Goal: Task Accomplishment & Management: Use online tool/utility

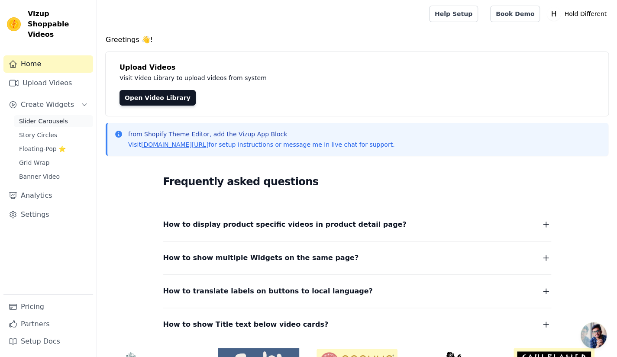
click at [62, 115] on link "Slider Carousels" at bounding box center [53, 121] width 79 height 12
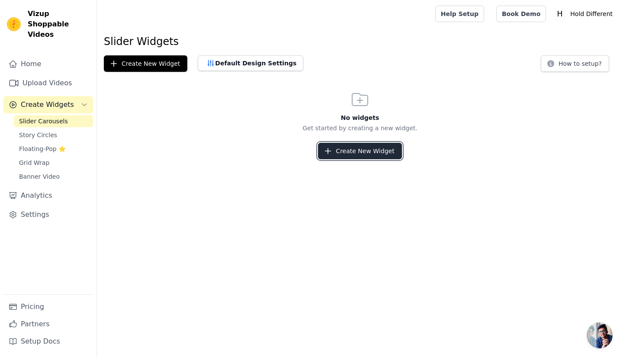
click at [367, 144] on button "Create New Widget" at bounding box center [360, 151] width 84 height 16
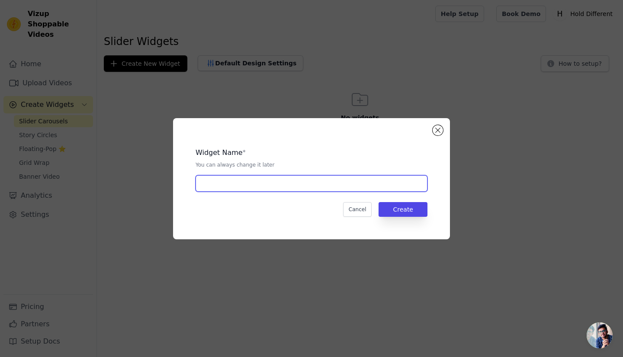
click at [359, 179] on input "text" at bounding box center [312, 183] width 232 height 16
type input "Our Bestsellers"
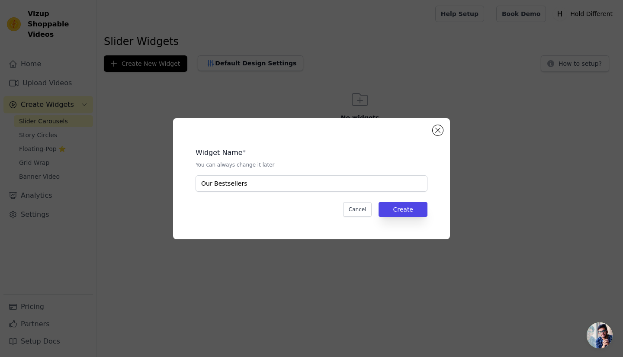
click at [402, 216] on div "Widget Name * You can always change it later Our Bestsellers Cancel Create" at bounding box center [311, 179] width 249 height 94
click at [404, 213] on button "Create" at bounding box center [403, 209] width 49 height 15
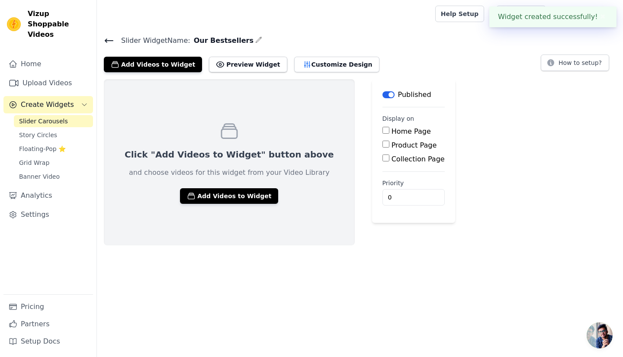
click at [392, 132] on label "Home Page" at bounding box center [411, 131] width 39 height 8
click at [385, 132] on input "Home Page" at bounding box center [386, 130] width 7 height 7
checkbox input "true"
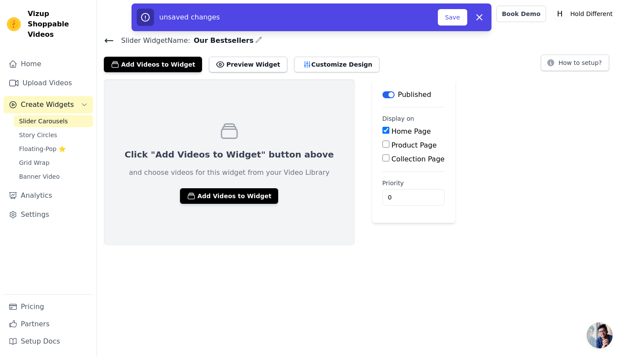
click at [249, 185] on div "Click "Add Videos to Widget" button above and choose videos for this widget fro…" at bounding box center [229, 162] width 251 height 166
click at [248, 190] on button "Add Videos to Widget" at bounding box center [229, 196] width 98 height 16
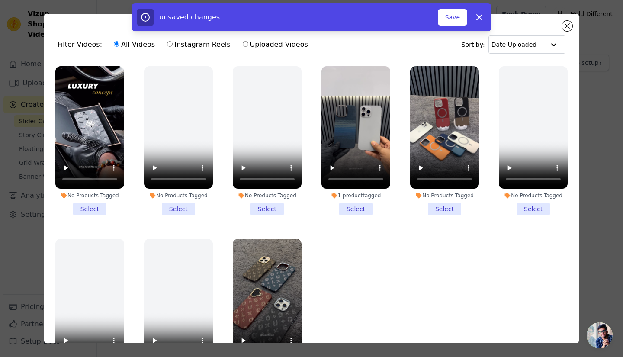
click at [89, 204] on li "No Products Tagged Select" at bounding box center [89, 140] width 69 height 149
click at [0, 0] on input "No Products Tagged Select" at bounding box center [0, 0] width 0 height 0
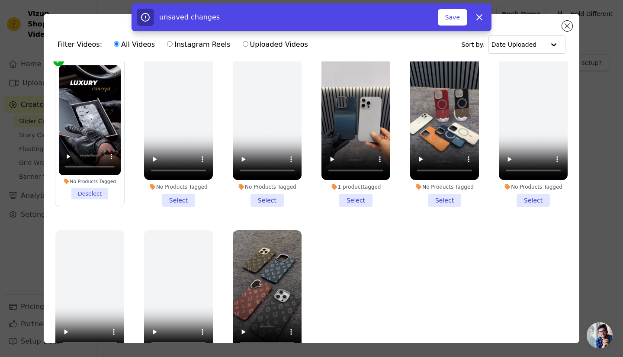
scroll to position [13, 0]
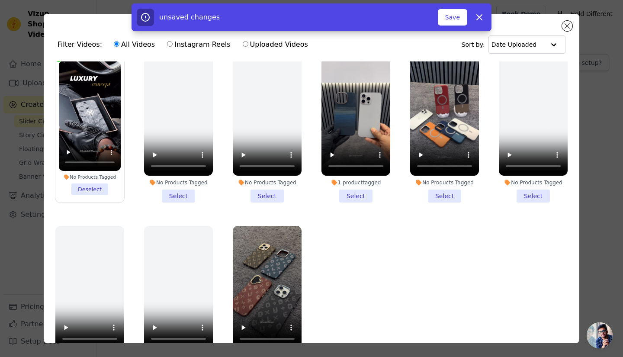
click at [352, 190] on li "1 product tagged Select" at bounding box center [356, 127] width 69 height 149
click at [0, 0] on input "1 product tagged Select" at bounding box center [0, 0] width 0 height 0
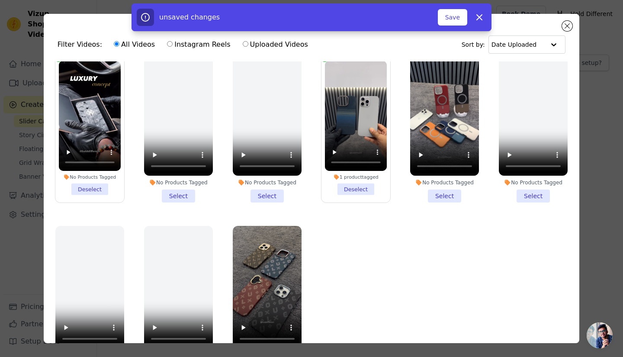
click at [443, 194] on li "No Products Tagged Select" at bounding box center [444, 127] width 69 height 149
click at [0, 0] on input "No Products Tagged Select" at bounding box center [0, 0] width 0 height 0
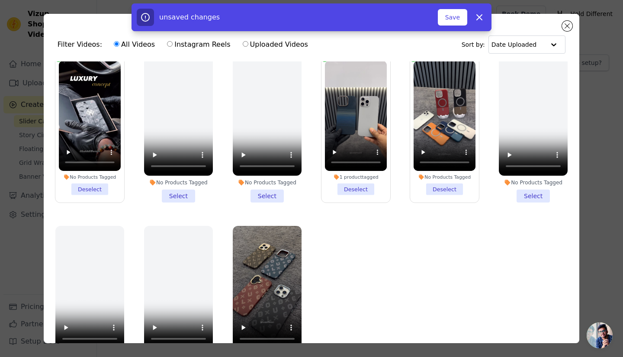
scroll to position [43, 0]
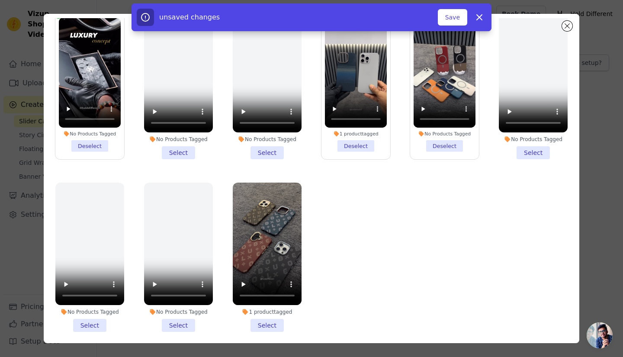
click at [258, 318] on li "1 product tagged Select" at bounding box center [267, 257] width 69 height 149
click at [0, 0] on input "1 product tagged Select" at bounding box center [0, 0] width 0 height 0
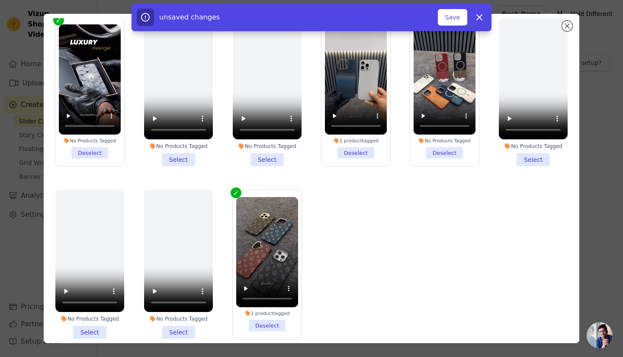
scroll to position [0, 0]
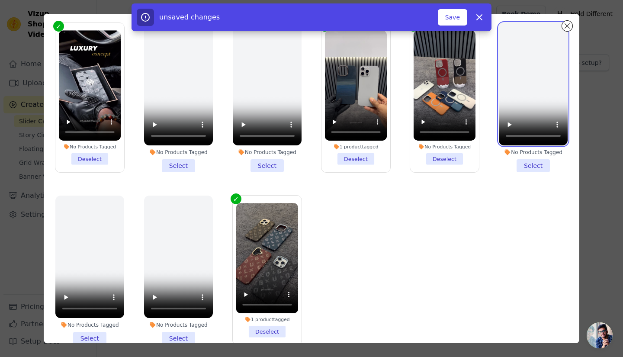
click at [535, 101] on video at bounding box center [533, 84] width 69 height 123
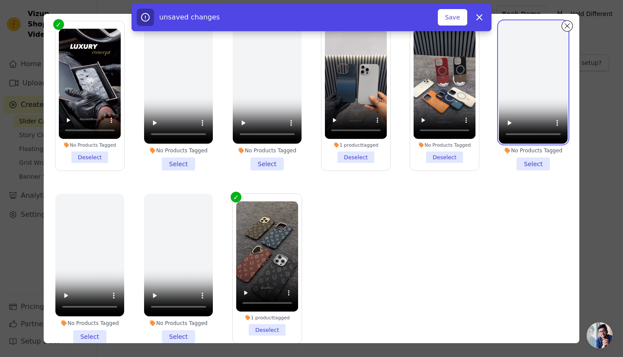
scroll to position [32, 0]
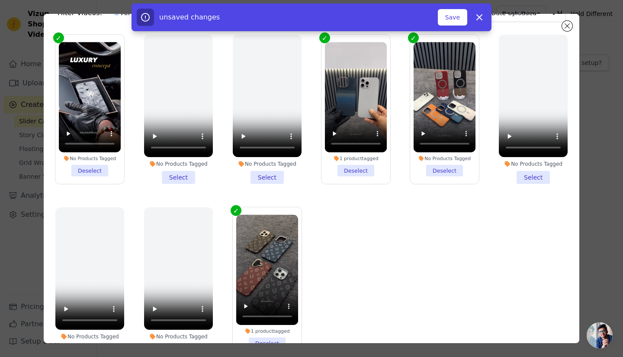
click at [92, 155] on div "No Products Tagged" at bounding box center [90, 158] width 62 height 6
click at [0, 0] on input "No Products Tagged Deselect" at bounding box center [0, 0] width 0 height 0
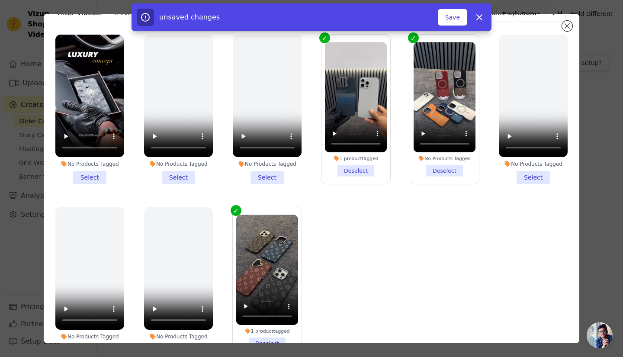
click at [90, 173] on li "No Products Tagged Select" at bounding box center [89, 109] width 69 height 149
click at [0, 0] on input "No Products Tagged Select" at bounding box center [0, 0] width 0 height 0
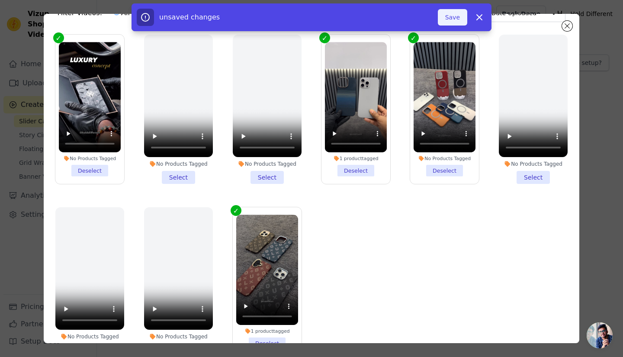
click at [458, 17] on button "Save" at bounding box center [452, 17] width 29 height 16
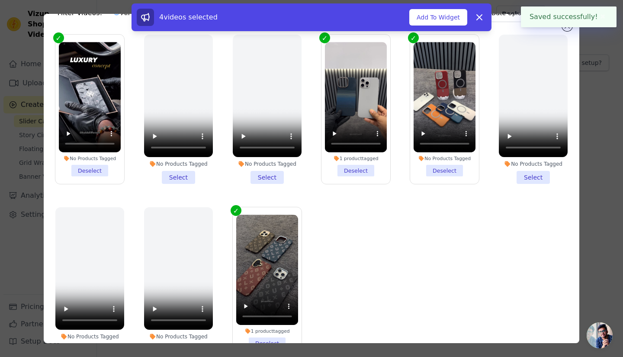
click at [569, 32] on div "4 videos selected Add To Widget Dismiss" at bounding box center [311, 18] width 623 height 31
click at [569, 26] on div "Saved successfully! ✖" at bounding box center [569, 16] width 96 height 21
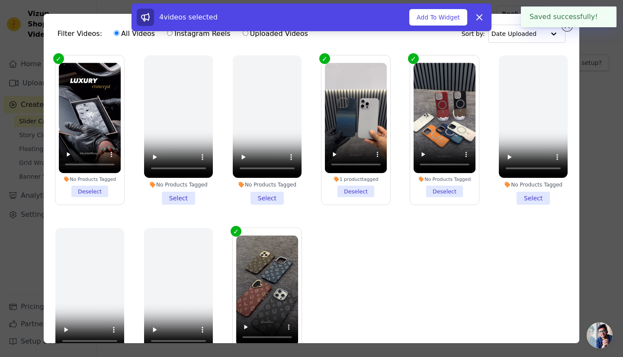
scroll to position [0, 0]
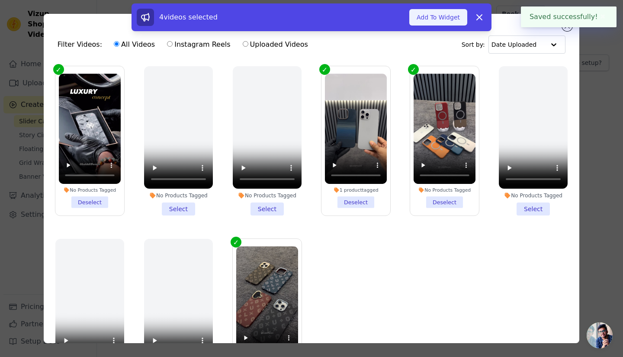
click at [449, 22] on button "Add To Widget" at bounding box center [439, 17] width 58 height 16
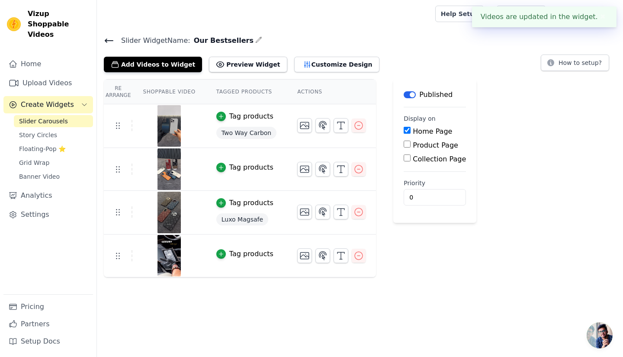
click at [166, 123] on img at bounding box center [169, 126] width 24 height 42
click at [165, 129] on img at bounding box center [169, 126] width 24 height 42
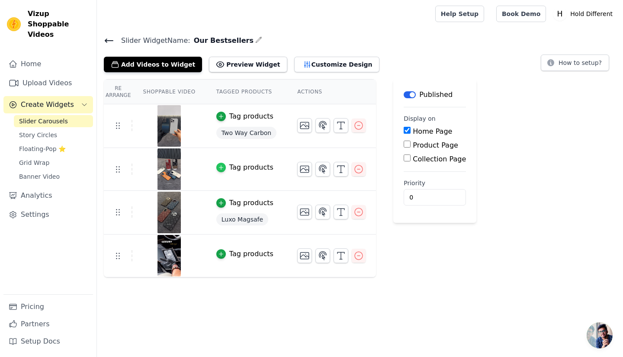
click at [216, 165] on div "button" at bounding box center [221, 168] width 10 height 10
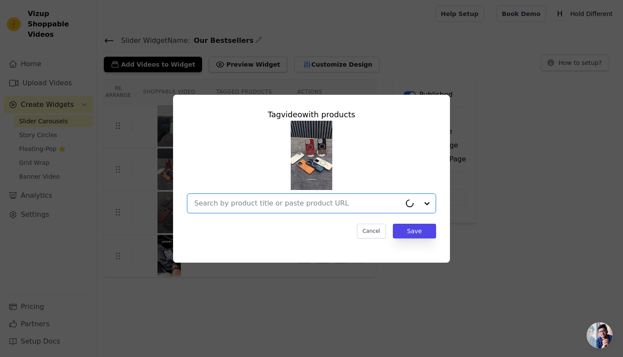
click at [301, 203] on input "text" at bounding box center [297, 203] width 207 height 10
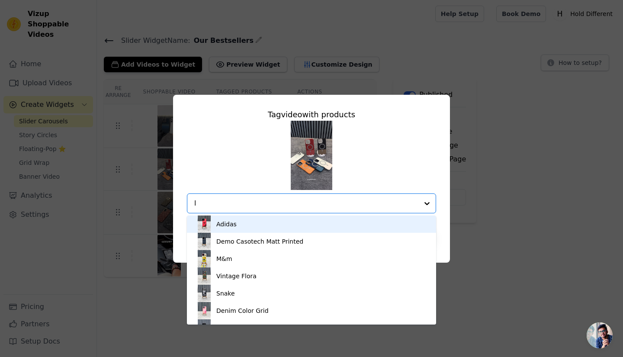
type input "le"
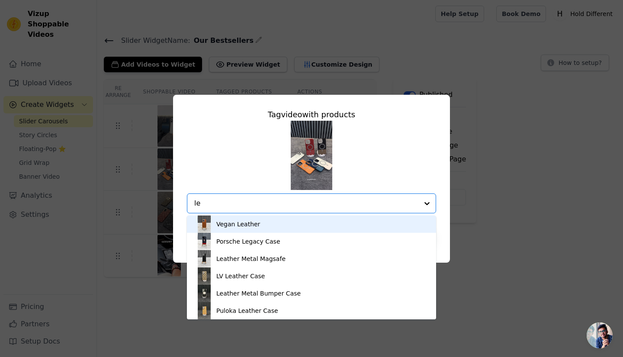
click at [297, 219] on div "Vegan Leather" at bounding box center [312, 224] width 232 height 17
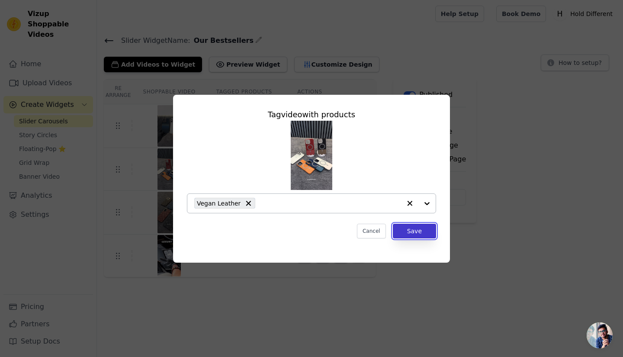
click at [407, 234] on button "Save" at bounding box center [414, 231] width 43 height 15
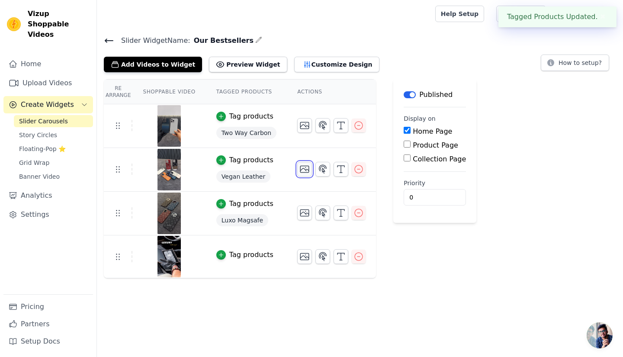
click at [300, 169] on icon "button" at bounding box center [305, 169] width 10 height 10
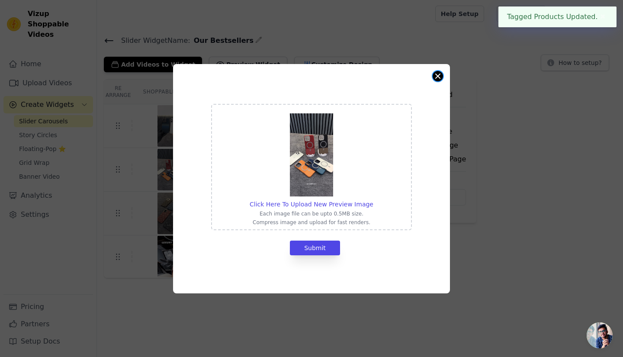
click at [436, 81] on div "Click Here To Upload New Preview Image Each image file can be upto 0.5MB size. …" at bounding box center [311, 178] width 277 height 229
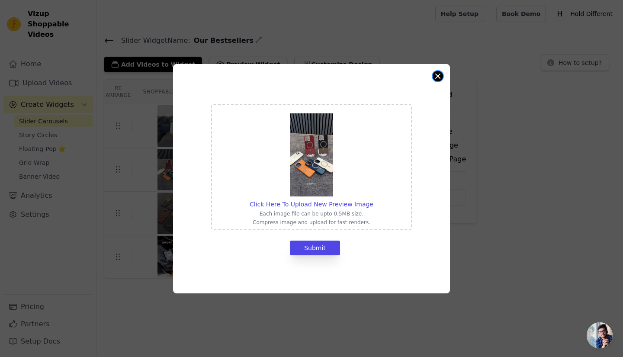
click at [439, 74] on button "Close modal" at bounding box center [438, 76] width 10 height 10
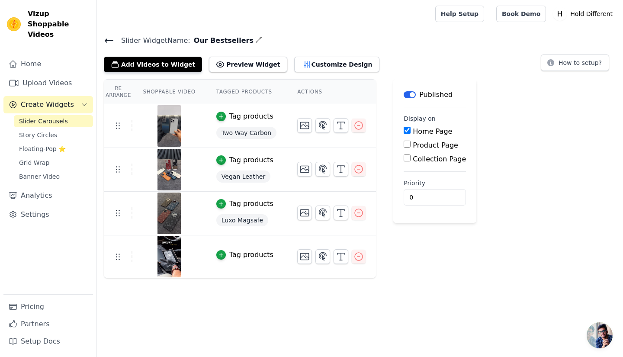
click at [220, 256] on button "Tag products" at bounding box center [244, 255] width 57 height 10
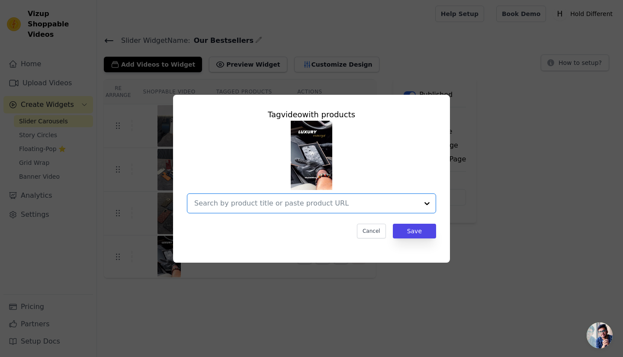
click at [314, 205] on input "text" at bounding box center [306, 203] width 224 height 10
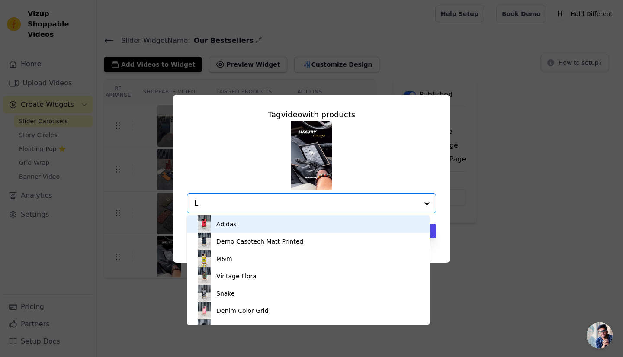
type input "Lu"
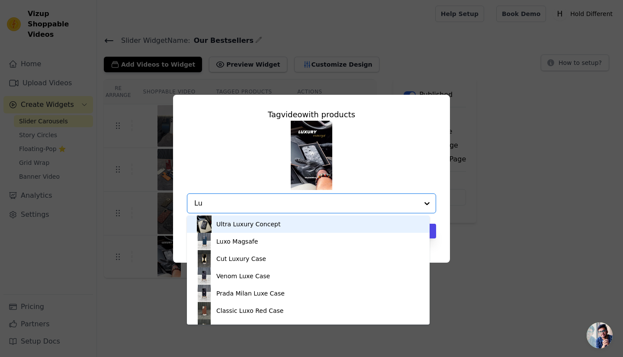
click at [310, 221] on div "Ultra Luxury Concept" at bounding box center [309, 224] width 226 height 17
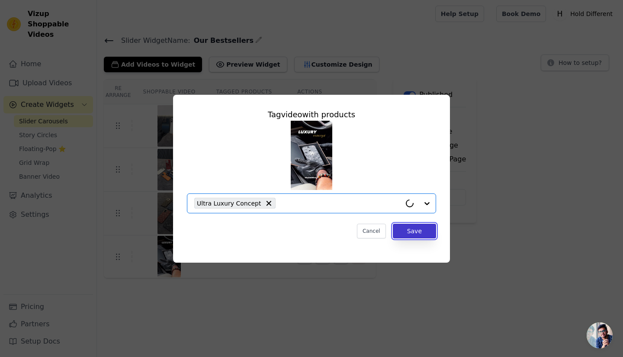
click at [412, 232] on button "Save" at bounding box center [414, 231] width 43 height 15
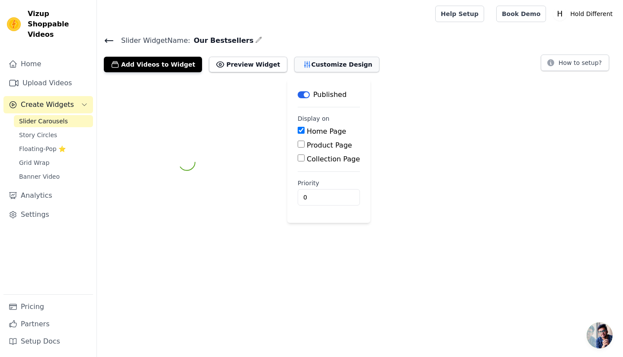
click at [307, 71] on button "Customize Design" at bounding box center [336, 65] width 85 height 16
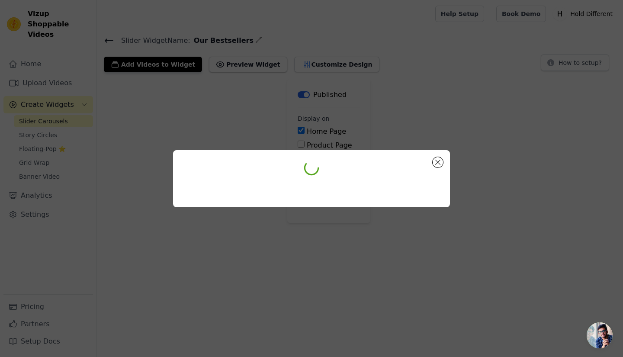
click at [438, 156] on div at bounding box center [311, 178] width 277 height 57
click at [441, 166] on div at bounding box center [311, 178] width 277 height 57
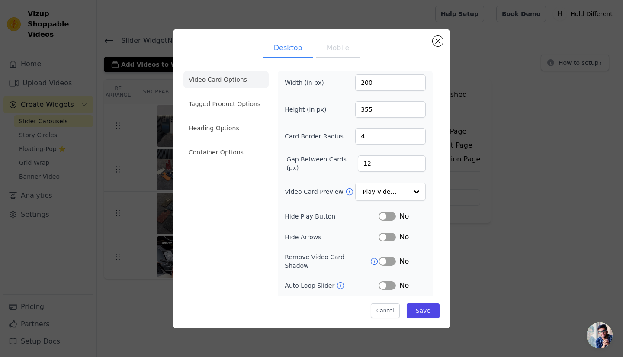
click at [346, 54] on button "Mobile" at bounding box center [337, 48] width 43 height 19
click at [258, 97] on li "Tagged Product Options" at bounding box center [226, 103] width 85 height 17
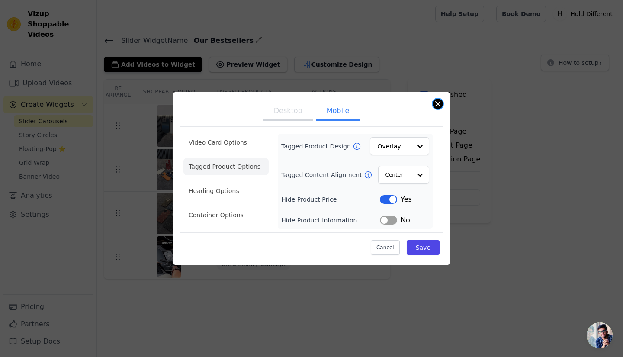
click at [439, 102] on button "Close modal" at bounding box center [438, 104] width 10 height 10
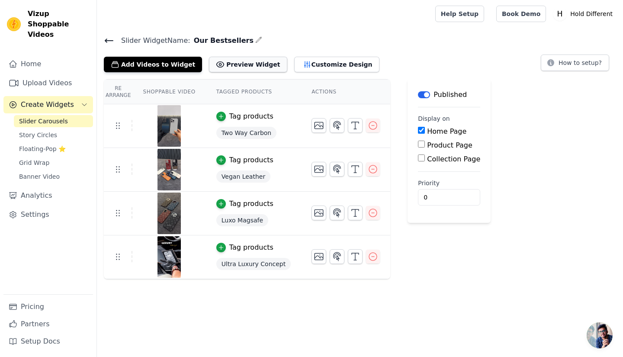
click at [222, 68] on button "Preview Widget" at bounding box center [248, 65] width 78 height 16
click at [54, 117] on span "Slider Carousels" at bounding box center [43, 121] width 49 height 9
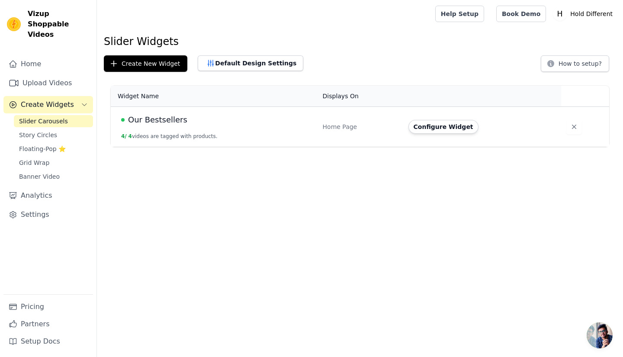
click at [451, 116] on td "Configure Widget" at bounding box center [483, 127] width 158 height 40
click at [452, 120] on button "Configure Widget" at bounding box center [444, 127] width 70 height 14
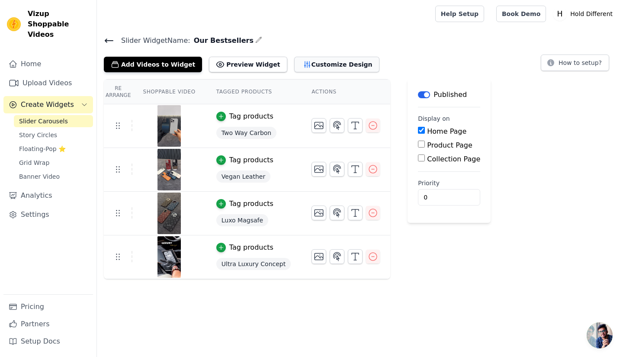
click at [300, 66] on button "Customize Design" at bounding box center [336, 65] width 85 height 16
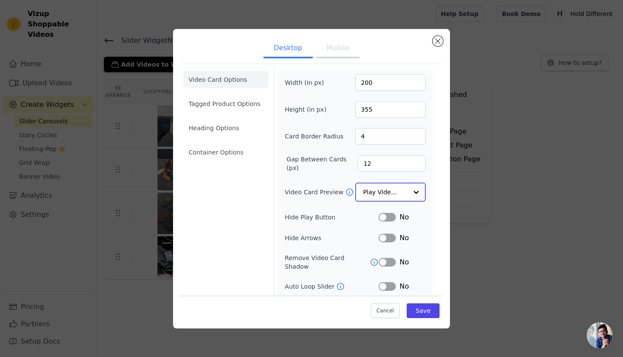
click at [398, 188] on input "Video Card Preview" at bounding box center [385, 192] width 45 height 17
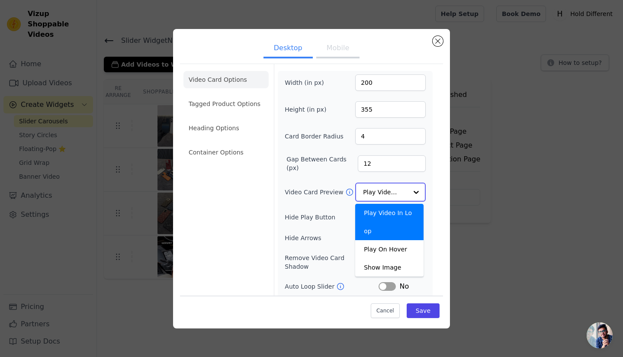
click at [398, 188] on input "Video Card Preview" at bounding box center [385, 192] width 45 height 17
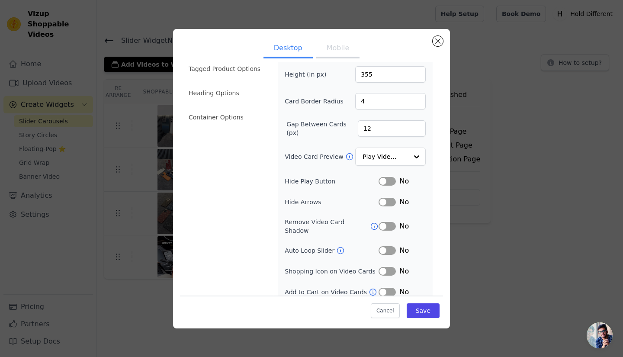
scroll to position [34, 0]
click at [437, 36] on button "Close modal" at bounding box center [438, 41] width 10 height 10
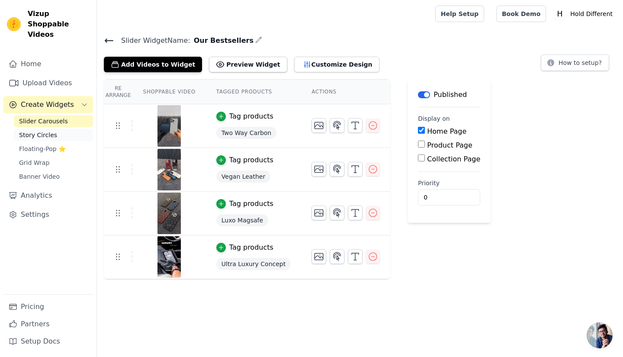
click at [54, 129] on link "Story Circles" at bounding box center [53, 135] width 79 height 12
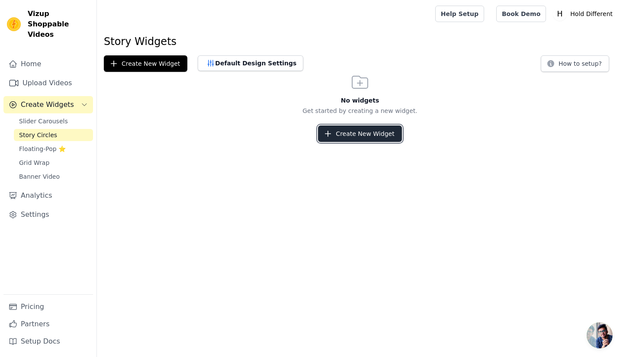
click at [390, 131] on button "Create New Widget" at bounding box center [360, 134] width 84 height 16
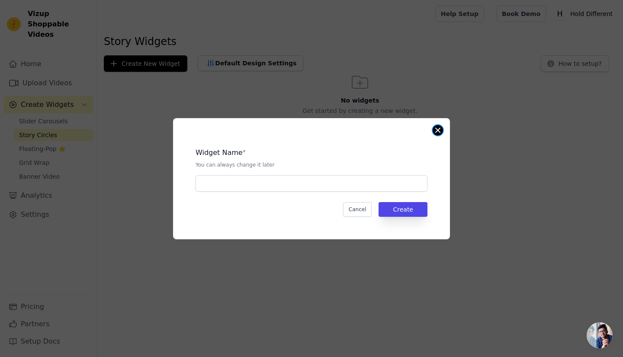
click at [440, 131] on button "Close modal" at bounding box center [438, 130] width 10 height 10
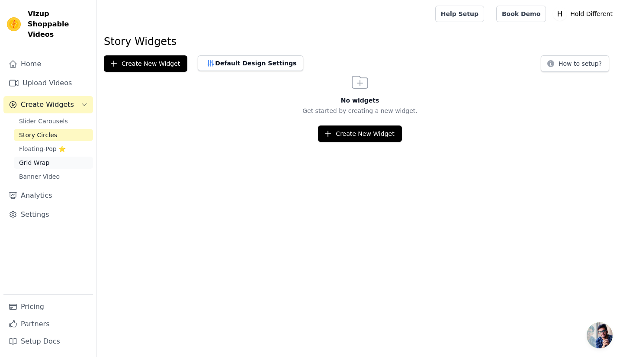
click at [58, 157] on link "Grid Wrap" at bounding box center [53, 163] width 79 height 12
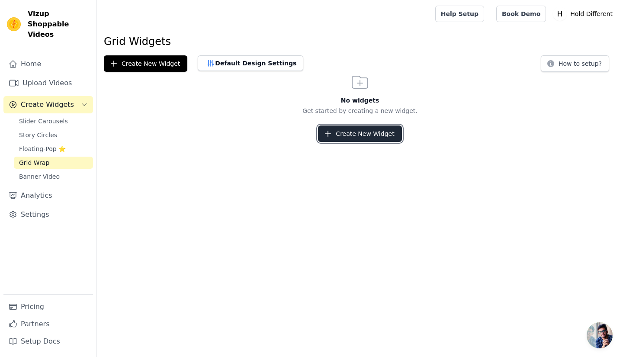
click at [354, 132] on button "Create New Widget" at bounding box center [360, 134] width 84 height 16
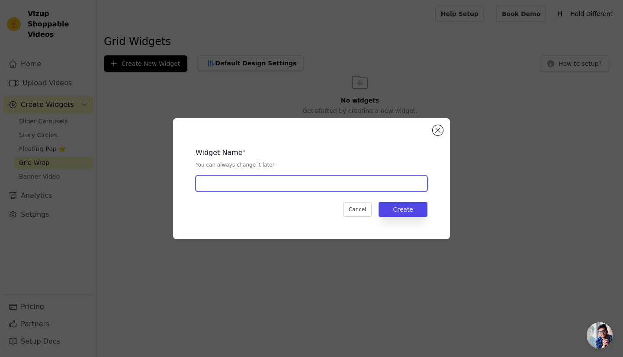
click at [334, 191] on input "text" at bounding box center [312, 183] width 232 height 16
type input "Instagram"
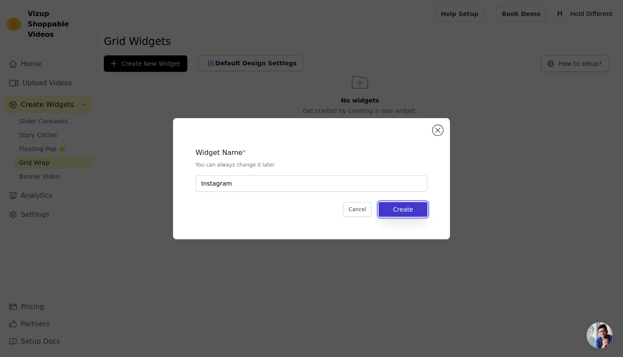
click at [414, 212] on button "Create" at bounding box center [403, 209] width 49 height 15
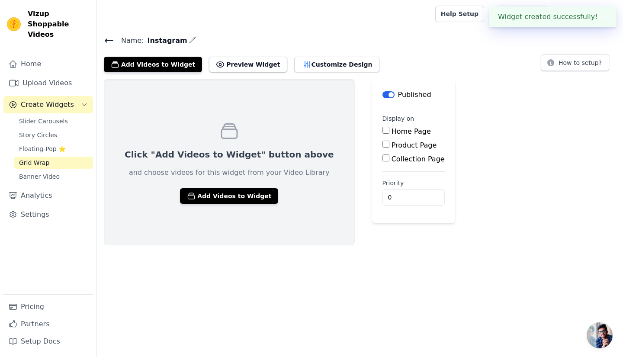
click at [392, 134] on label "Home Page" at bounding box center [411, 131] width 39 height 8
click at [386, 134] on input "Home Page" at bounding box center [386, 130] width 7 height 7
checkbox input "true"
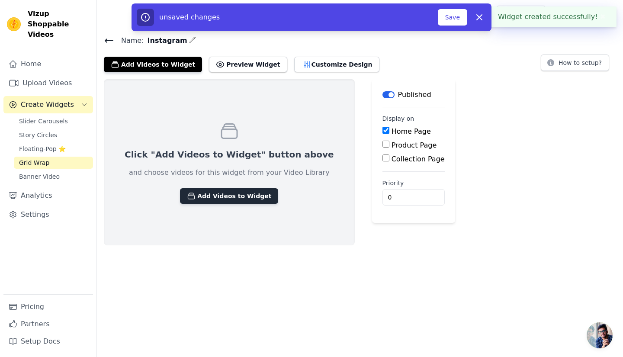
click at [193, 197] on button "Add Videos to Widget" at bounding box center [229, 196] width 98 height 16
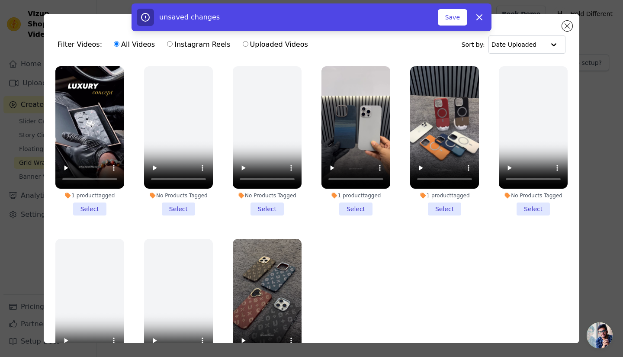
click at [171, 43] on label "Instagram Reels" at bounding box center [199, 44] width 64 height 11
click at [171, 43] on input "Instagram Reels" at bounding box center [170, 44] width 6 height 6
radio input "true"
click at [251, 38] on div "All Videos Instagram Reels Uploaded Videos" at bounding box center [211, 45] width 204 height 20
click at [252, 44] on label "Uploaded Videos" at bounding box center [275, 44] width 66 height 11
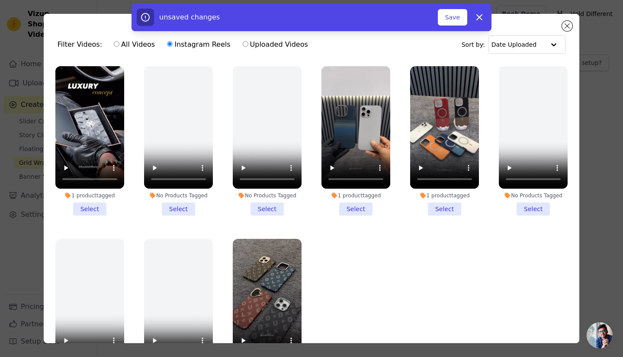
click at [249, 44] on input "Uploaded Videos" at bounding box center [246, 44] width 6 height 6
radio input "true"
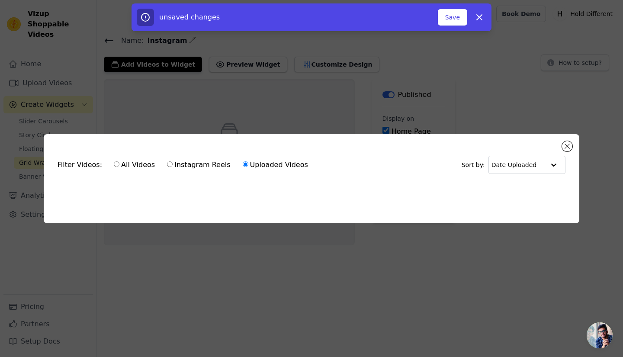
click at [175, 165] on label "Instagram Reels" at bounding box center [199, 164] width 64 height 11
click at [173, 165] on input "Instagram Reels" at bounding box center [170, 164] width 6 height 6
radio input "true"
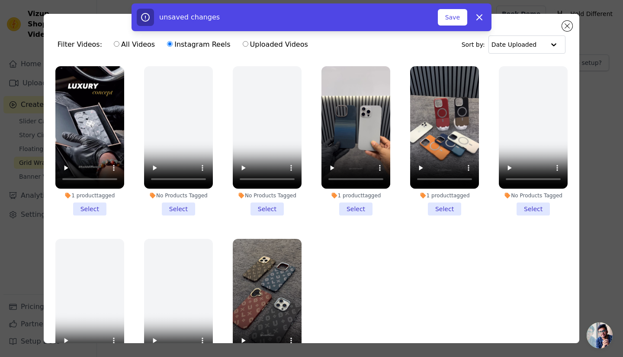
click at [561, 25] on div "unsaved changes Save Dismiss" at bounding box center [311, 17] width 623 height 28
click at [564, 28] on div "unsaved changes Save Dismiss" at bounding box center [311, 17] width 623 height 28
click at [475, 16] on icon "button" at bounding box center [480, 17] width 10 height 10
checkbox input "false"
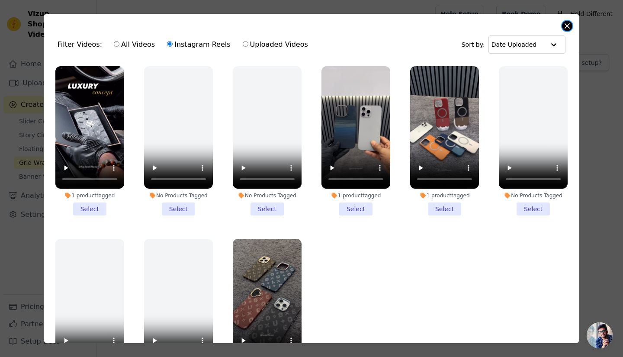
click at [566, 26] on button "Close modal" at bounding box center [567, 26] width 10 height 10
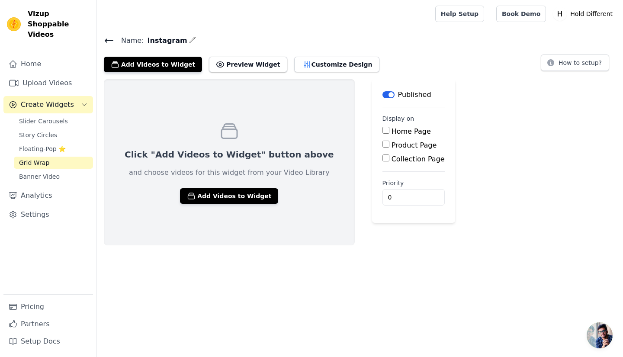
click at [112, 39] on icon at bounding box center [109, 41] width 10 height 10
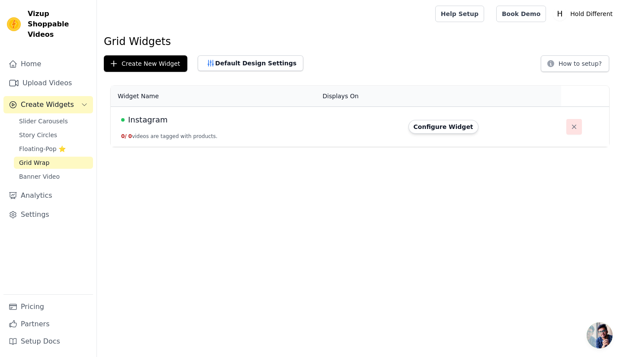
click at [567, 123] on button "button" at bounding box center [575, 127] width 16 height 16
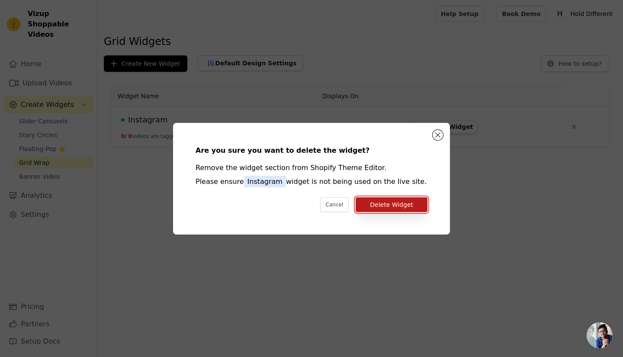
click at [379, 209] on button "Delete Widget" at bounding box center [392, 204] width 72 height 15
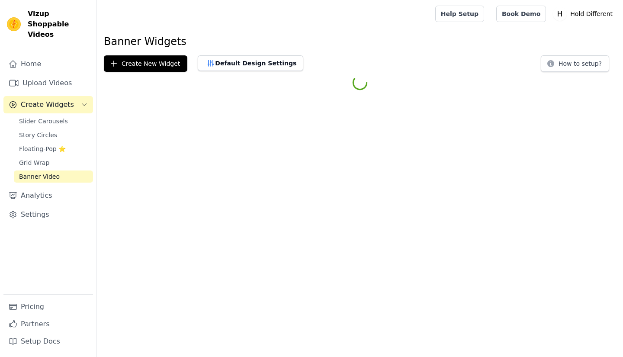
click at [43, 172] on span "Banner Video" at bounding box center [39, 176] width 41 height 9
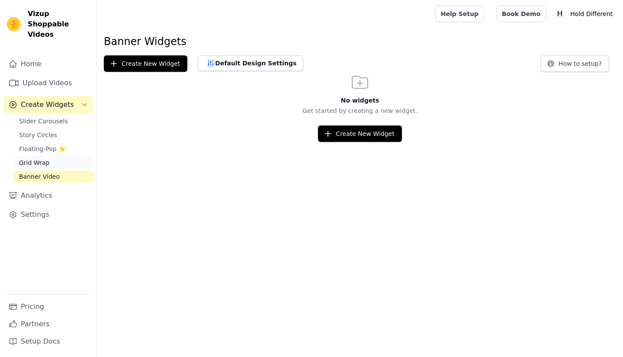
click at [44, 158] on span "Grid Wrap" at bounding box center [34, 162] width 30 height 9
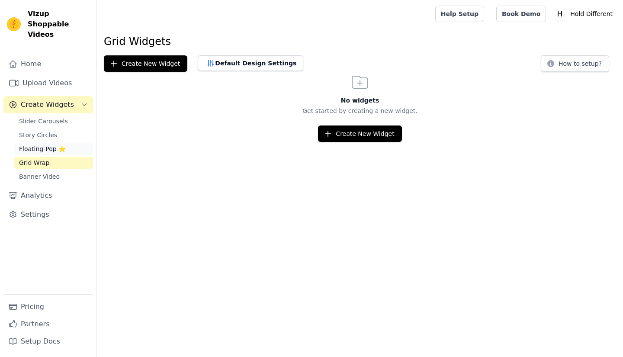
click at [44, 145] on span "Floating-Pop ⭐" at bounding box center [42, 149] width 47 height 9
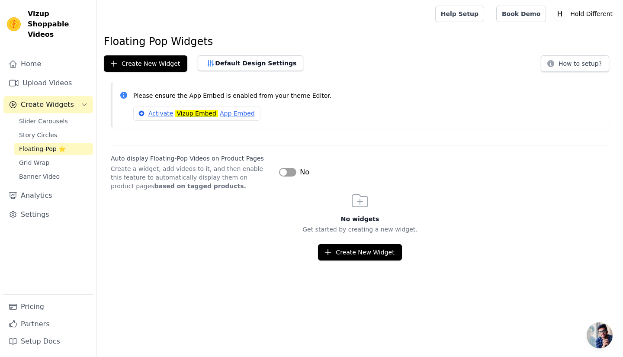
click at [290, 170] on button "Label" at bounding box center [287, 172] width 17 height 9
click at [41, 307] on link "Pricing" at bounding box center [48, 306] width 90 height 17
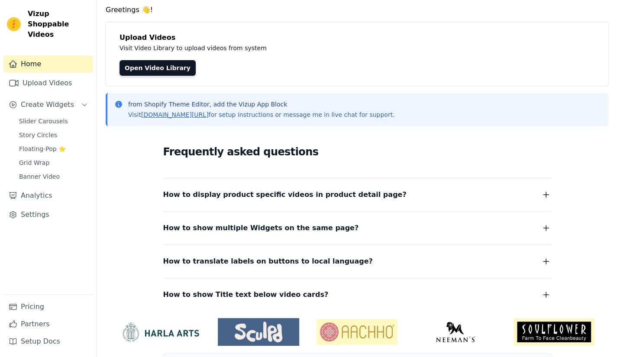
scroll to position [54, 0]
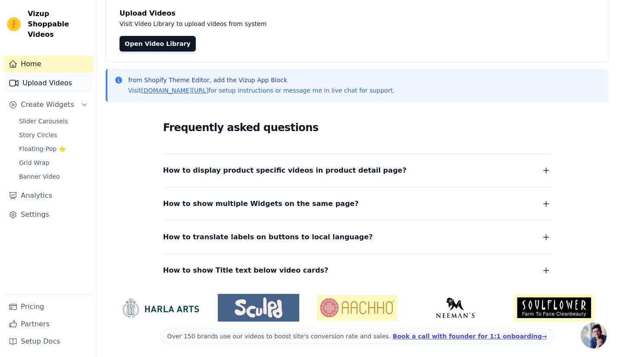
click at [61, 74] on link "Upload Videos" at bounding box center [48, 82] width 90 height 17
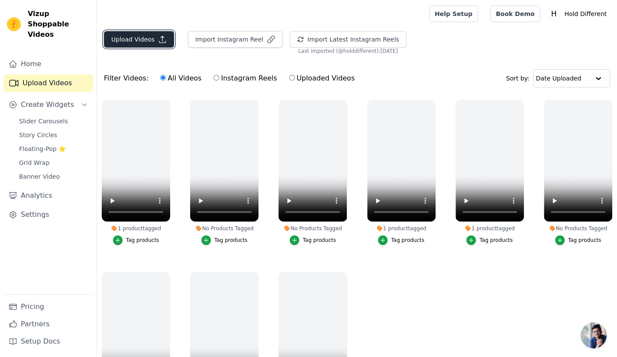
click at [166, 35] on button "Upload Videos" at bounding box center [139, 39] width 70 height 16
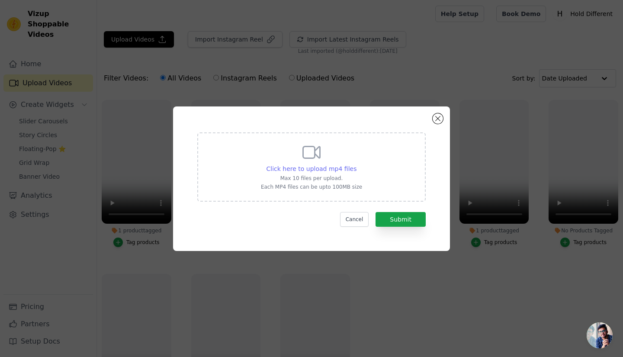
click at [336, 168] on span "Click here to upload mp4 files" at bounding box center [312, 168] width 90 height 7
click at [356, 165] on input "Click here to upload mp4 files Max 10 files per upload. Each MP4 files can be u…" at bounding box center [356, 164] width 0 height 0
click at [438, 118] on button "Close modal" at bounding box center [438, 118] width 10 height 10
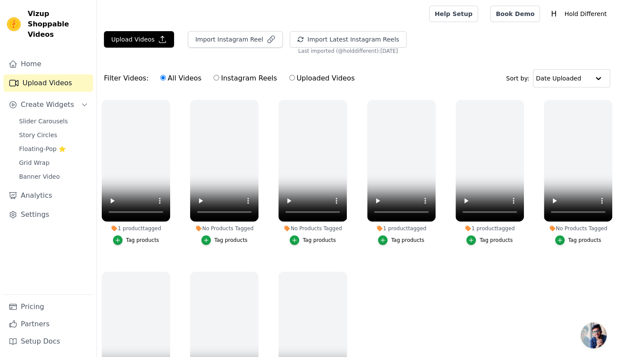
click at [254, 30] on main "Upload Videos Import Instagram Reel Import Latest Instagram Reels Import Latest…" at bounding box center [357, 237] width 520 height 418
click at [267, 42] on icon "button" at bounding box center [271, 39] width 9 height 9
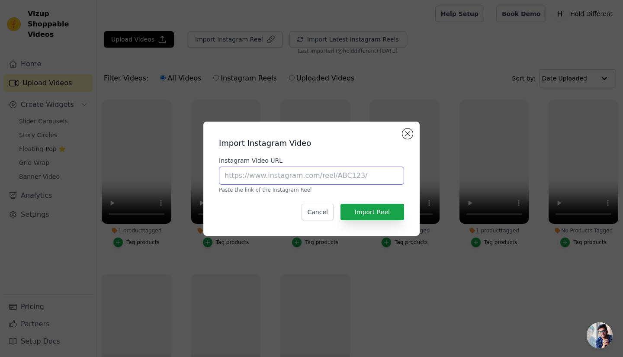
click at [307, 179] on input "Instagram Video URL" at bounding box center [311, 176] width 185 height 18
click at [400, 133] on div "Import Instagram Video Instagram Video URL Paste the link of the Instagram Reel…" at bounding box center [311, 179] width 203 height 100
click at [409, 132] on button "Close modal" at bounding box center [408, 134] width 10 height 10
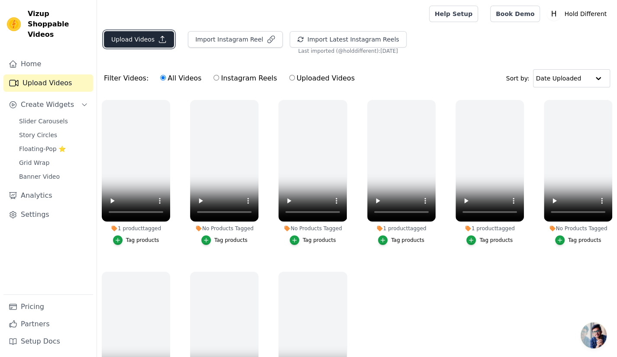
click at [129, 40] on button "Upload Videos" at bounding box center [139, 39] width 70 height 16
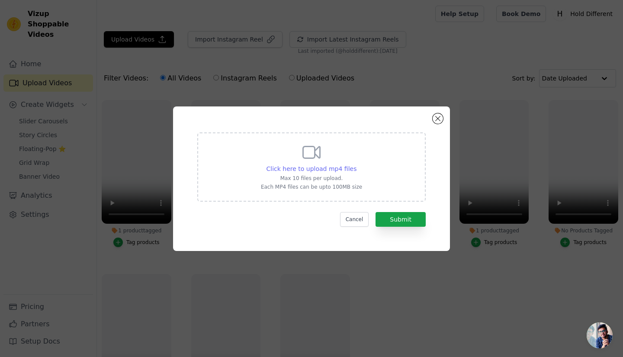
click at [339, 170] on span "Click here to upload mp4 files" at bounding box center [312, 168] width 90 height 7
click at [356, 165] on input "Click here to upload mp4 files Max 10 files per upload. Each MP4 files can be u…" at bounding box center [356, 164] width 0 height 0
type input "C:\fakepath\Casotech Matt Printed Case 2 (1).mp4"
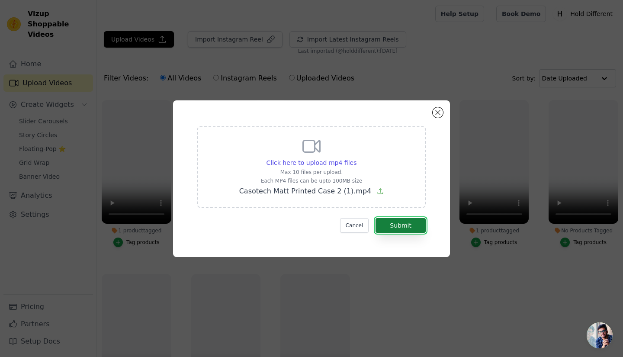
click at [403, 223] on button "Submit" at bounding box center [401, 225] width 50 height 15
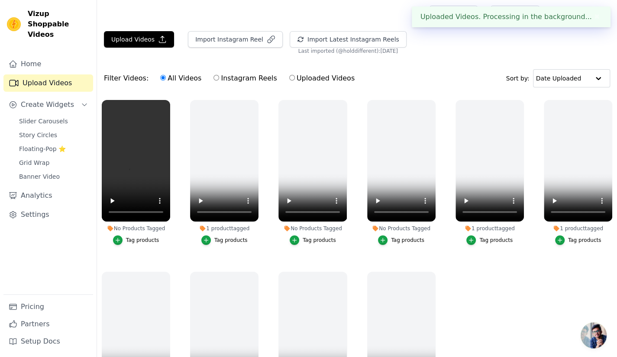
click at [127, 236] on button "Tag products" at bounding box center [136, 241] width 46 height 10
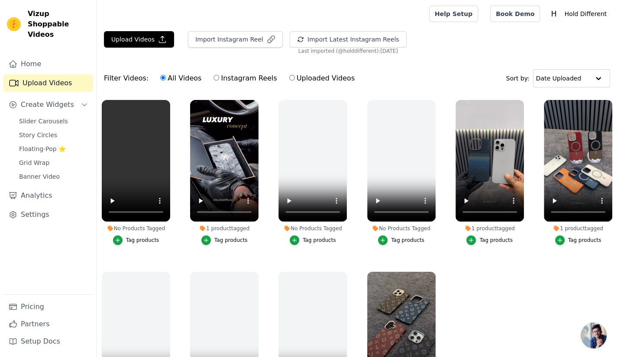
click at [144, 238] on div "Tag products" at bounding box center [142, 240] width 33 height 7
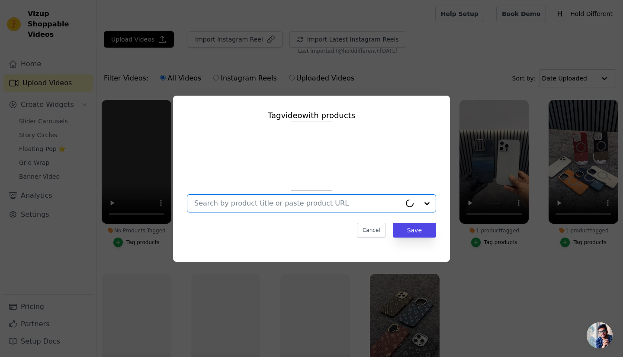
click at [339, 200] on input "No Products Tagged Tag video with products Option undefined, selected. Select i…" at bounding box center [297, 203] width 207 height 8
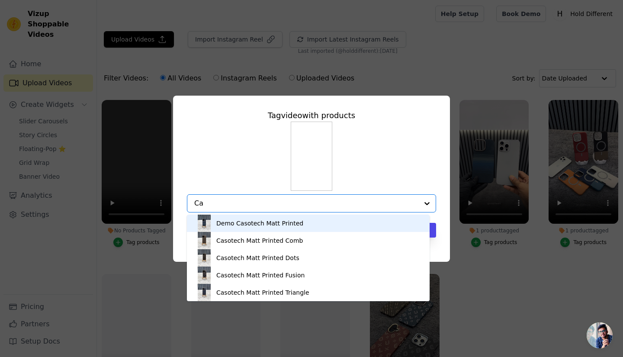
type input "C"
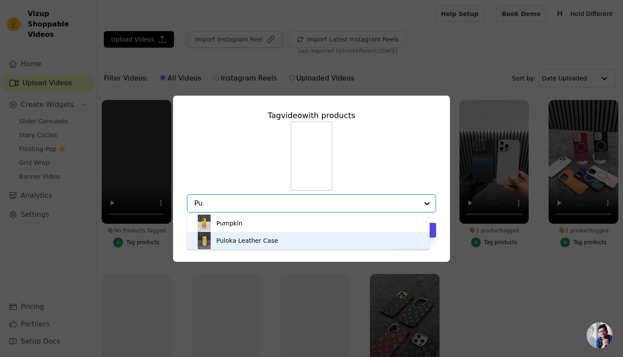
type input "Pu"
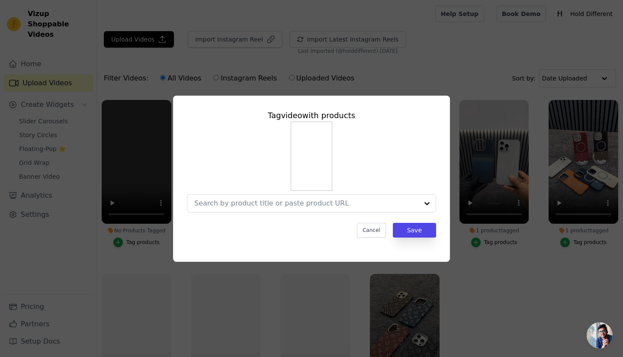
click at [482, 283] on div "Tag video with products Cancel Save" at bounding box center [311, 178] width 623 height 357
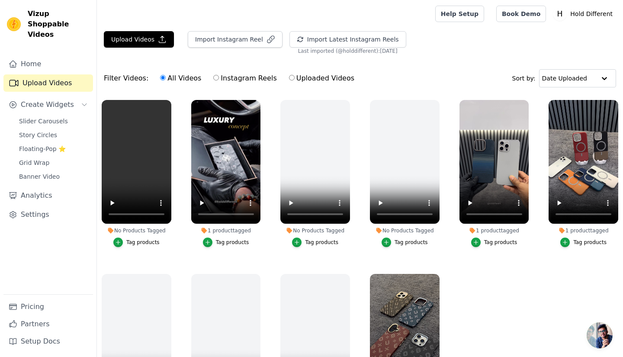
click at [126, 240] on button "Tag products" at bounding box center [136, 243] width 46 height 10
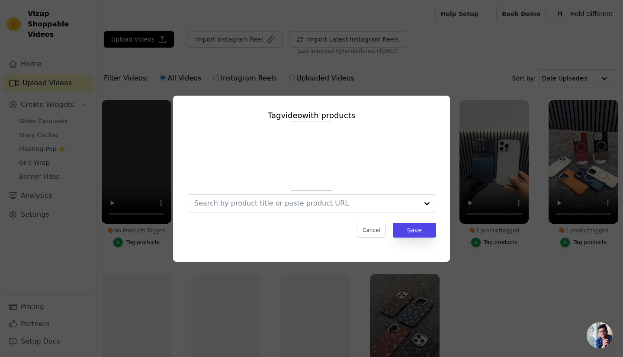
click at [500, 267] on div "Tag video with products Cancel Save" at bounding box center [312, 179] width 596 height 194
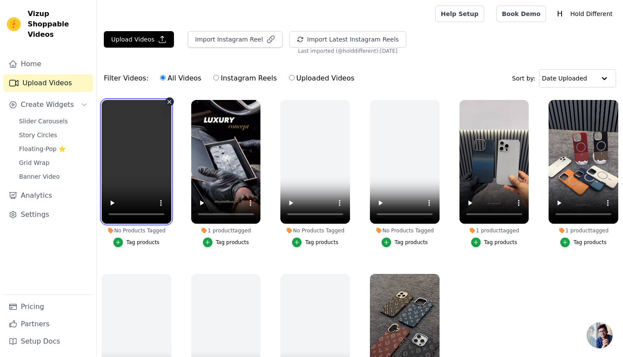
click at [158, 158] on video at bounding box center [137, 162] width 70 height 124
click at [128, 239] on div "Tag products" at bounding box center [142, 242] width 33 height 7
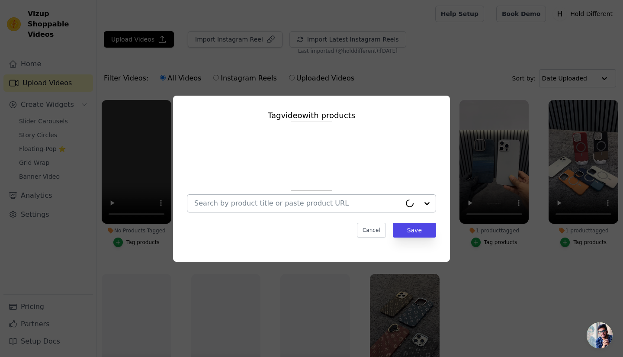
click at [271, 205] on input "No Products Tagged Tag video with products Cancel Save Tag products" at bounding box center [297, 203] width 207 height 8
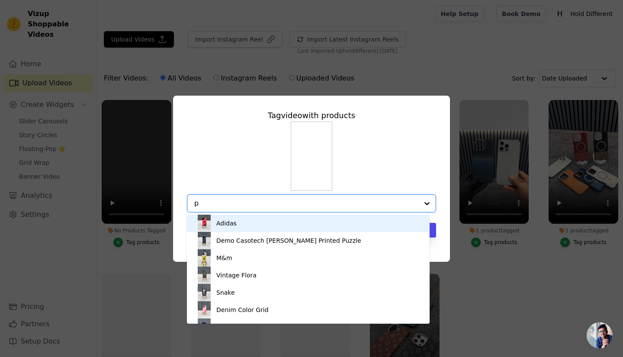
type input "pu"
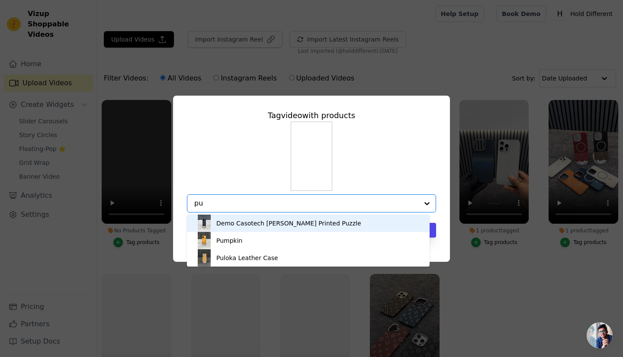
click at [287, 226] on div "Demo Casotech [PERSON_NAME] Printed Puzzle" at bounding box center [288, 223] width 145 height 9
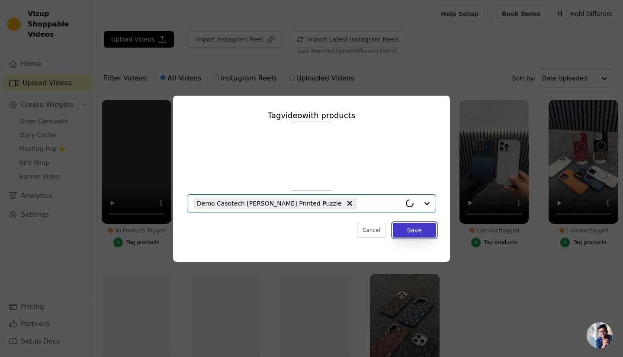
click at [427, 232] on button "Save" at bounding box center [414, 230] width 43 height 15
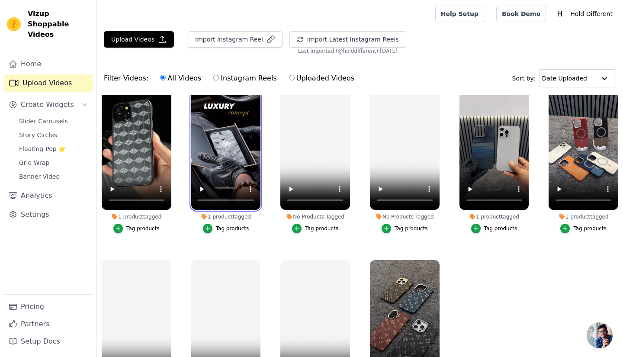
scroll to position [20, 0]
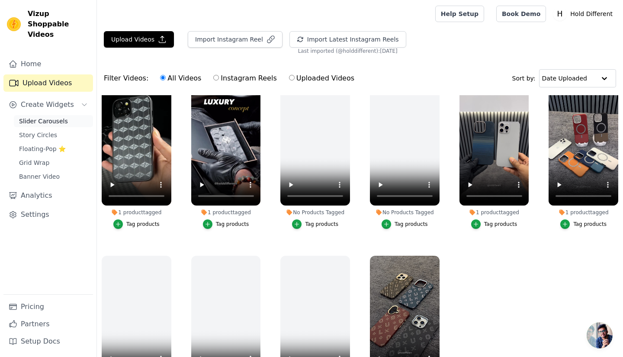
click at [49, 117] on span "Slider Carousels" at bounding box center [43, 121] width 49 height 9
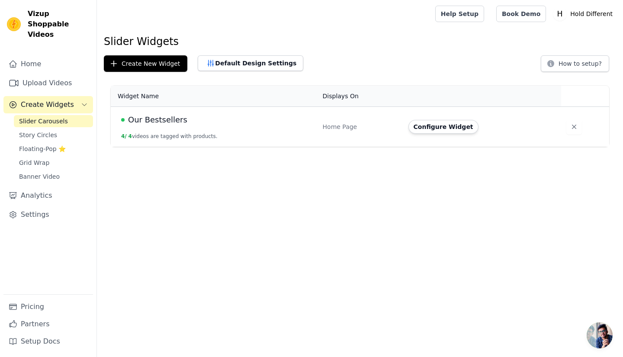
click at [219, 115] on div "Our Bestsellers" at bounding box center [216, 120] width 191 height 12
click at [431, 129] on button "Configure Widget" at bounding box center [444, 127] width 70 height 14
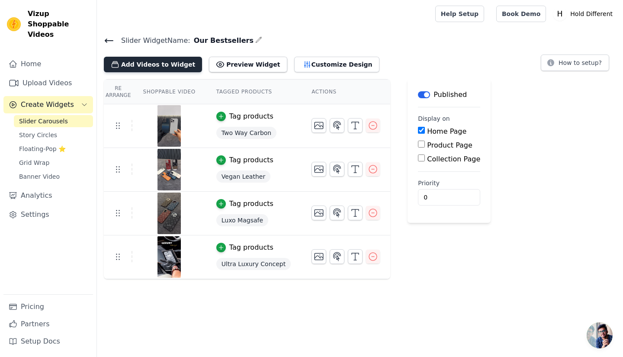
click at [133, 65] on button "Add Videos to Widget" at bounding box center [153, 65] width 98 height 16
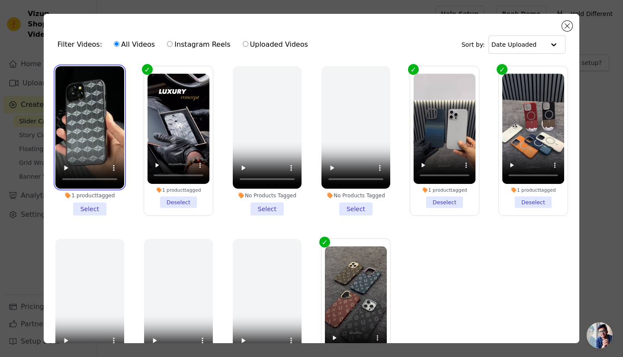
click at [97, 100] on video at bounding box center [89, 127] width 69 height 123
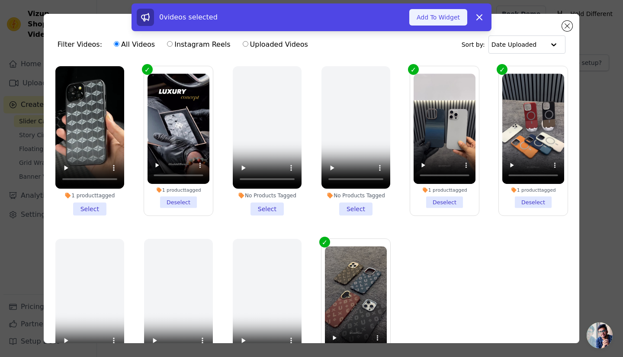
click at [445, 22] on button "Add To Widget" at bounding box center [439, 17] width 58 height 16
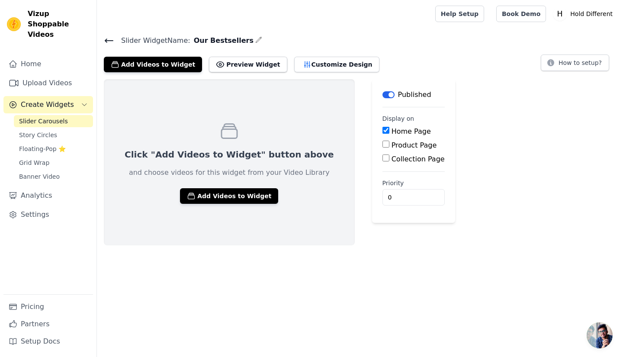
click at [40, 117] on span "Slider Carousels" at bounding box center [43, 121] width 49 height 9
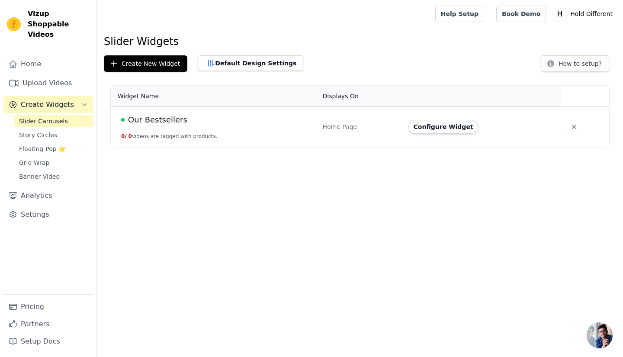
click at [268, 123] on div "Our Bestsellers" at bounding box center [216, 120] width 191 height 12
click at [425, 121] on button "Configure Widget" at bounding box center [444, 127] width 70 height 14
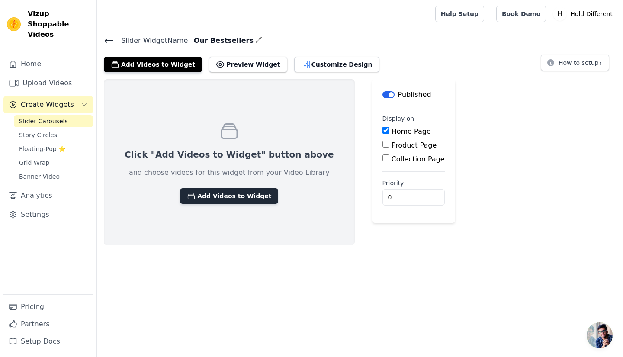
click at [237, 195] on button "Add Videos to Widget" at bounding box center [229, 196] width 98 height 16
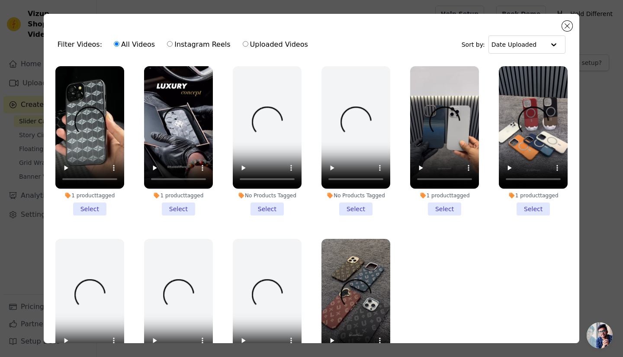
scroll to position [13, 0]
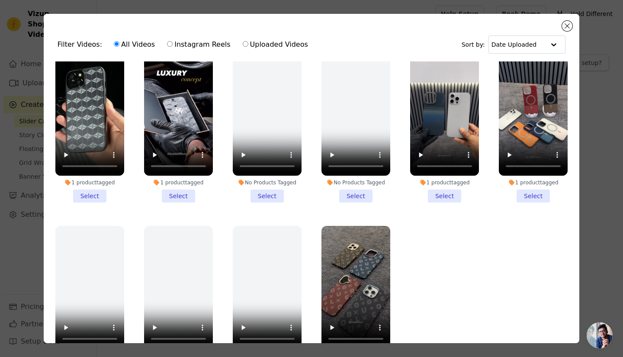
click at [175, 191] on li "1 product tagged Select" at bounding box center [178, 127] width 69 height 149
click at [0, 0] on input "1 product tagged Select" at bounding box center [0, 0] width 0 height 0
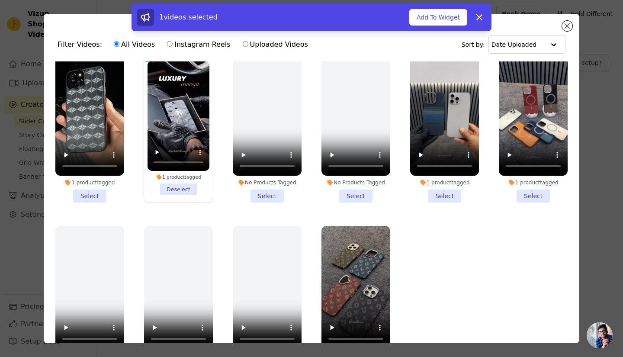
click at [441, 191] on li "1 product tagged Select" at bounding box center [444, 127] width 69 height 149
click at [0, 0] on input "1 product tagged Select" at bounding box center [0, 0] width 0 height 0
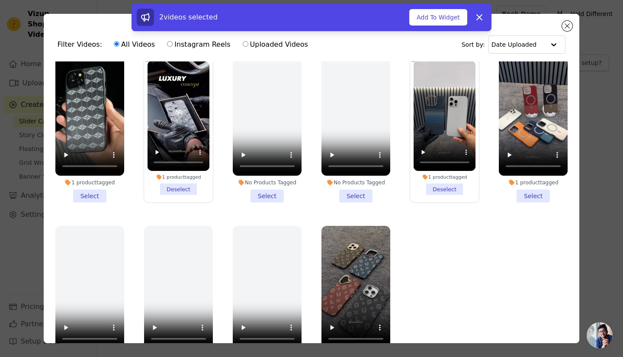
click at [515, 197] on li "1 product tagged Select" at bounding box center [533, 127] width 69 height 149
click at [0, 0] on input "1 product tagged Select" at bounding box center [0, 0] width 0 height 0
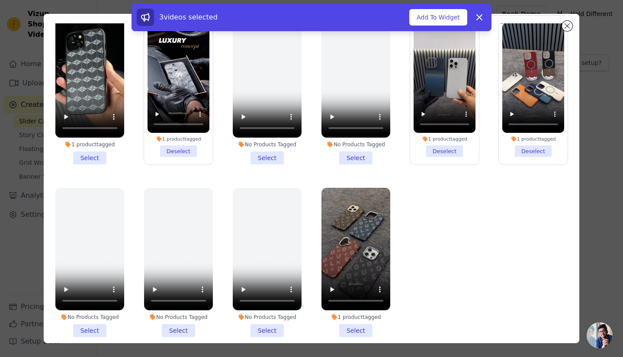
scroll to position [75, 0]
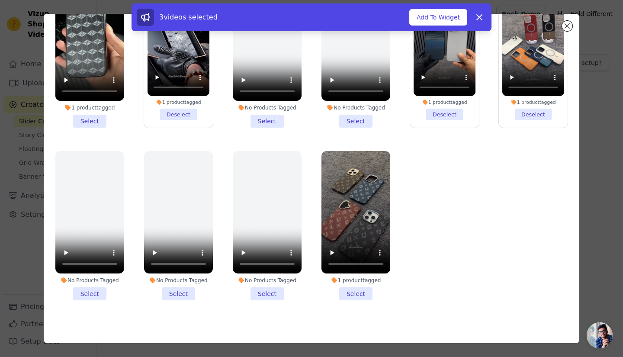
click at [362, 282] on li "1 product tagged Select" at bounding box center [356, 225] width 69 height 149
click at [0, 0] on input "1 product tagged Select" at bounding box center [0, 0] width 0 height 0
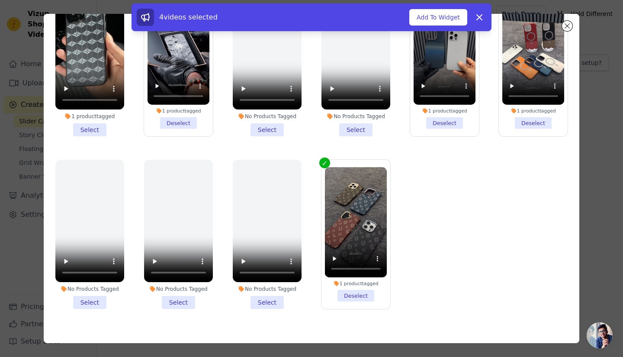
scroll to position [0, 0]
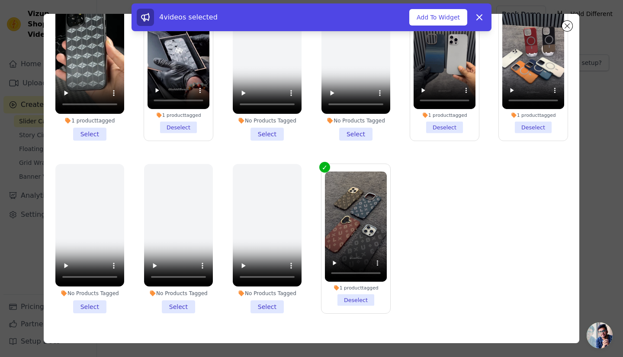
click at [87, 132] on li "1 product tagged Select" at bounding box center [89, 65] width 69 height 149
click at [0, 0] on input "1 product tagged Select" at bounding box center [0, 0] width 0 height 0
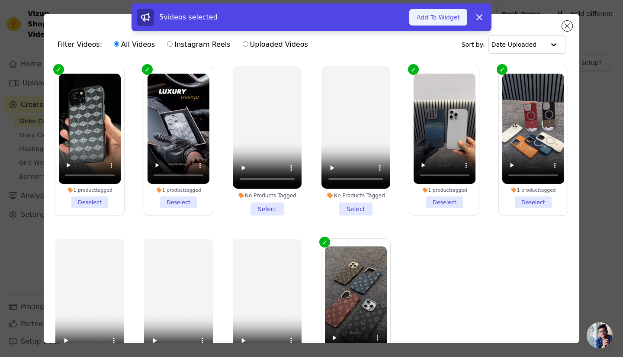
click at [448, 16] on button "Add To Widget" at bounding box center [439, 17] width 58 height 16
